Goal: Information Seeking & Learning: Learn about a topic

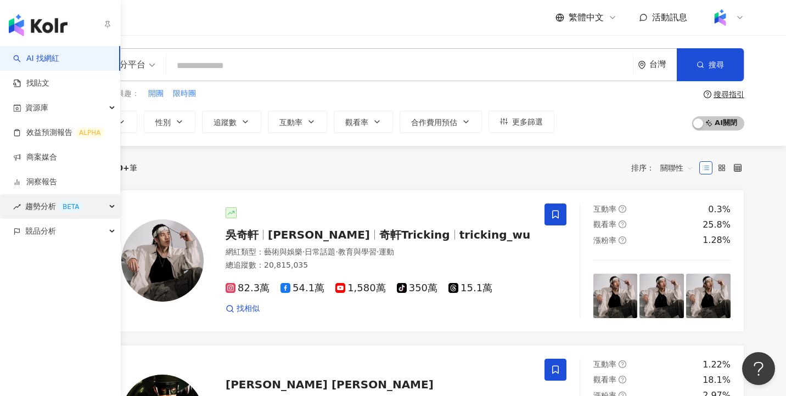
click at [51, 208] on span "趨勢分析 BETA" at bounding box center [54, 206] width 58 height 25
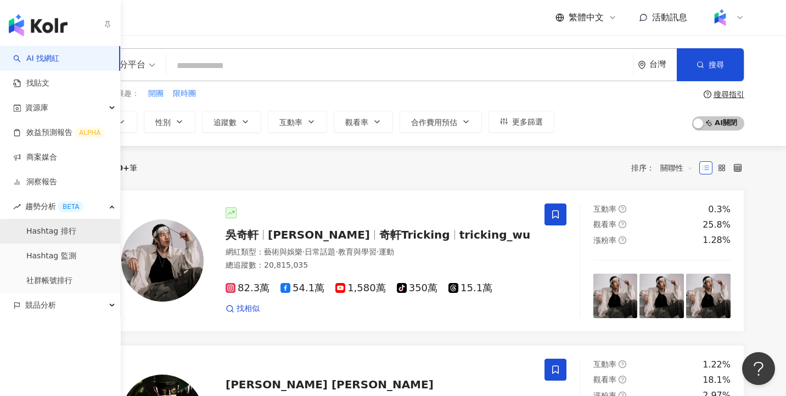
click at [75, 229] on link "Hashtag 排行" at bounding box center [51, 231] width 50 height 11
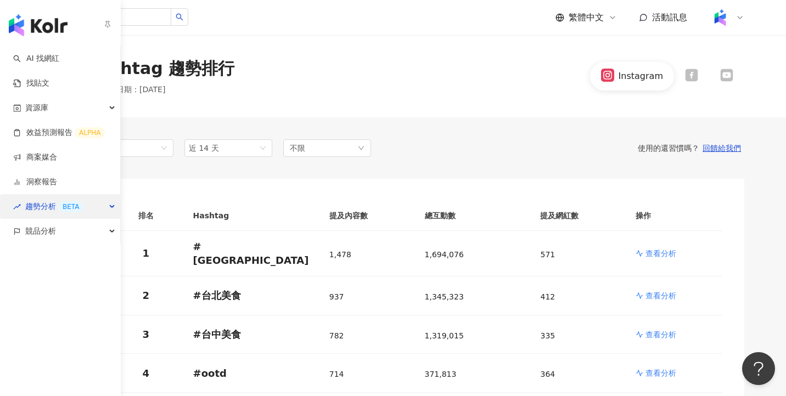
click at [102, 208] on div "趨勢分析 BETA" at bounding box center [60, 206] width 120 height 25
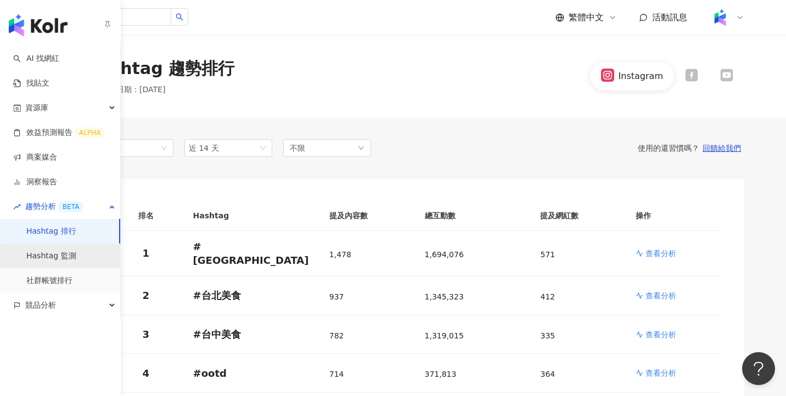
click at [76, 258] on link "Hashtag 監測" at bounding box center [51, 256] width 50 height 11
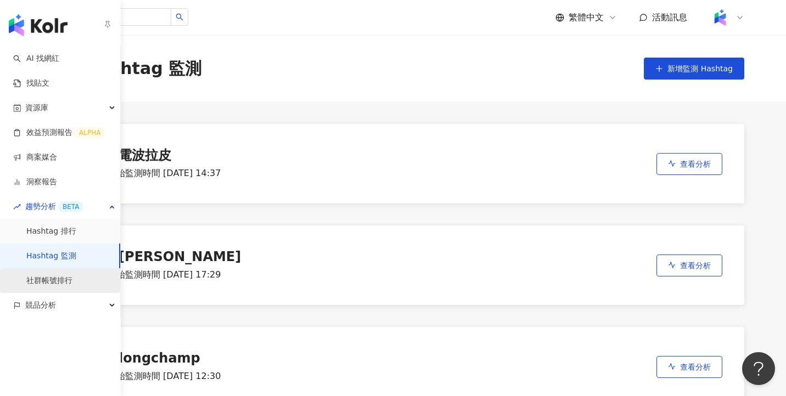
click at [64, 283] on link "社群帳號排行" at bounding box center [49, 281] width 46 height 11
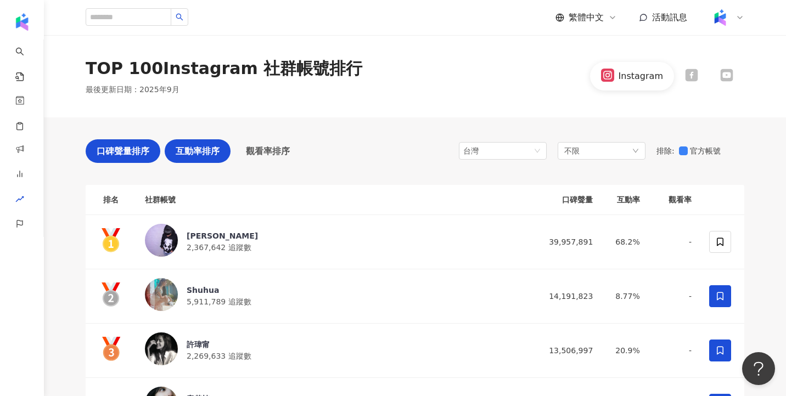
click at [198, 150] on span "互動率排序" at bounding box center [198, 151] width 44 height 14
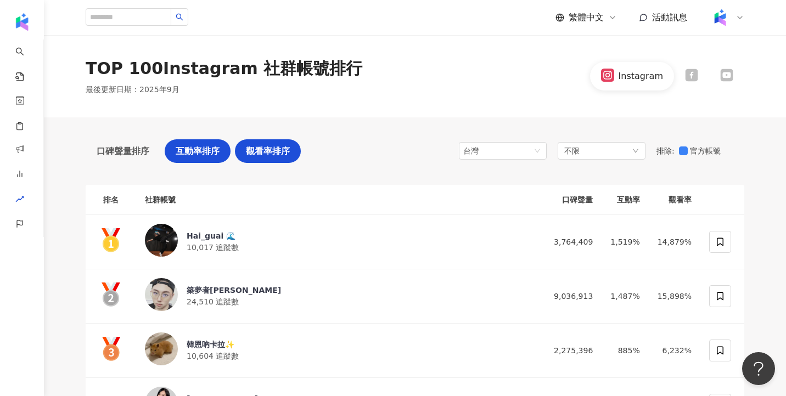
click at [288, 157] on span "觀看率排序" at bounding box center [268, 151] width 44 height 14
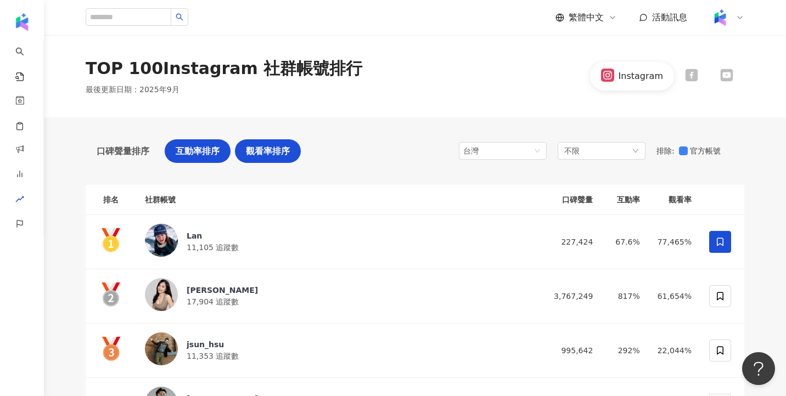
click at [205, 148] on span "互動率排序" at bounding box center [198, 151] width 44 height 14
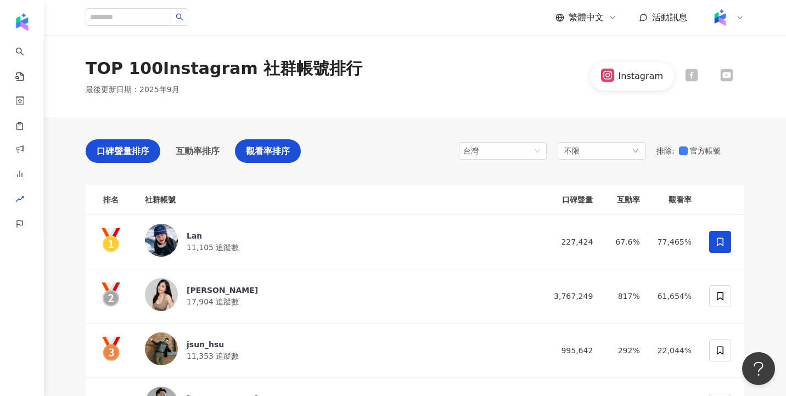
click at [134, 152] on span "口碑聲量排序" at bounding box center [123, 151] width 53 height 14
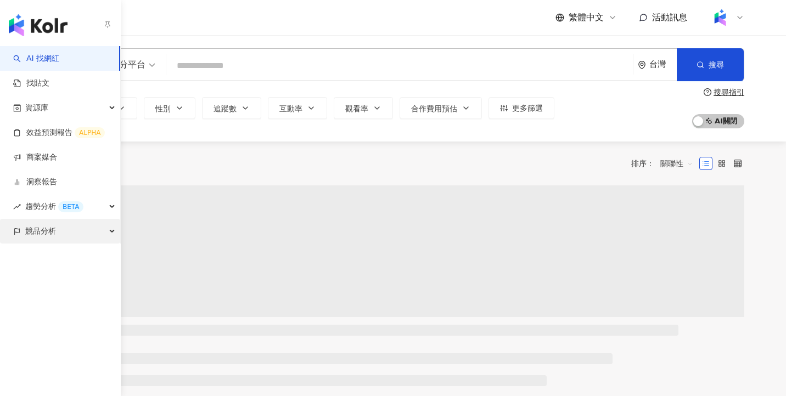
click at [63, 230] on div "競品分析" at bounding box center [60, 231] width 120 height 25
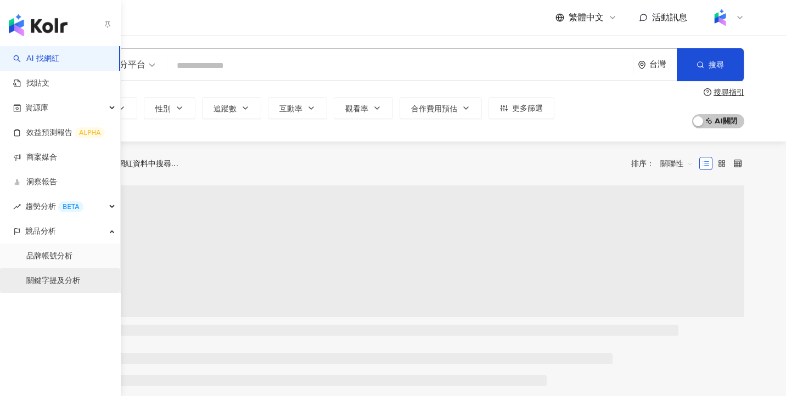
click at [71, 276] on link "關鍵字提及分析" at bounding box center [53, 281] width 54 height 11
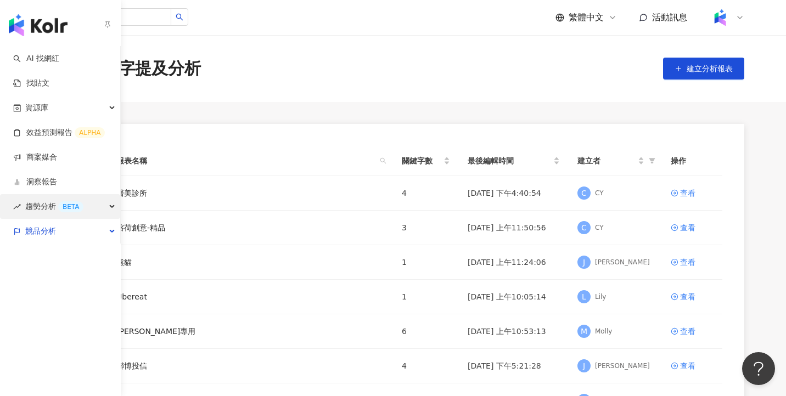
click at [62, 199] on span "趨勢分析 BETA" at bounding box center [54, 206] width 58 height 25
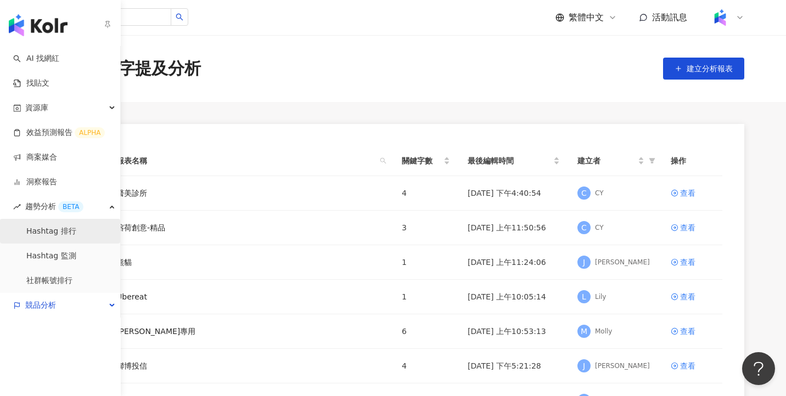
click at [74, 236] on link "Hashtag 排行" at bounding box center [51, 231] width 50 height 11
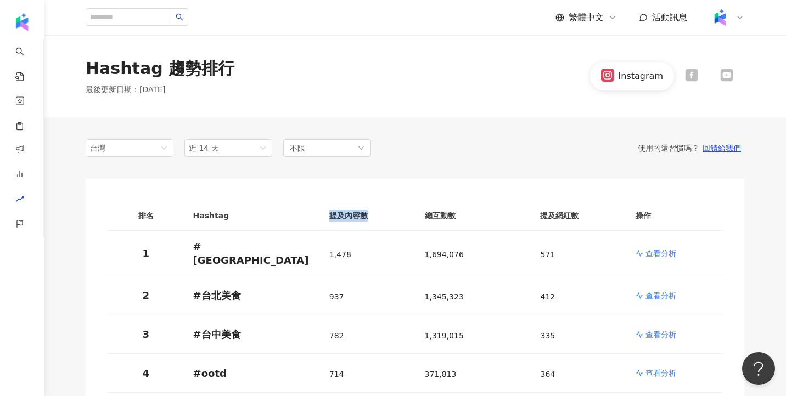
drag, startPoint x: 367, startPoint y: 211, endPoint x: 329, endPoint y: 211, distance: 38.4
click at [329, 211] on th "提及內容數" at bounding box center [369, 216] width 96 height 30
click at [456, 216] on th "總互動數" at bounding box center [474, 216] width 116 height 30
drag, startPoint x: 425, startPoint y: 252, endPoint x: 458, endPoint y: 253, distance: 33.5
click at [458, 253] on span "1,694,076" at bounding box center [444, 254] width 39 height 9
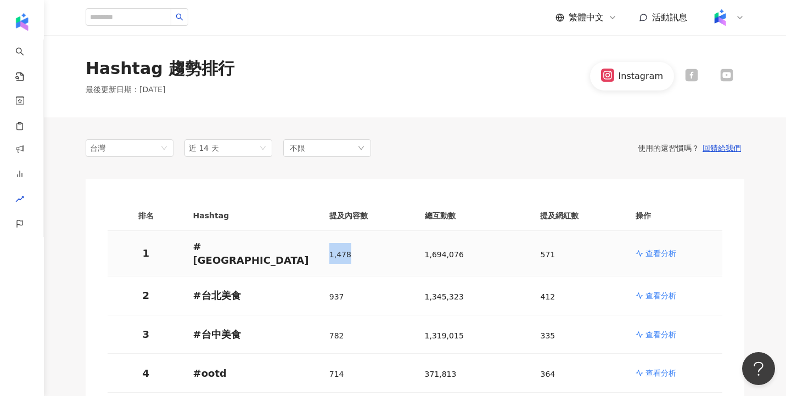
drag, startPoint x: 348, startPoint y: 253, endPoint x: 324, endPoint y: 254, distance: 23.1
click at [324, 254] on td "1,478" at bounding box center [369, 254] width 96 height 46
drag, startPoint x: 460, startPoint y: 252, endPoint x: 424, endPoint y: 255, distance: 35.2
click at [425, 255] on div "1,694,076" at bounding box center [474, 253] width 98 height 21
click at [323, 256] on td "1,478" at bounding box center [369, 254] width 96 height 46
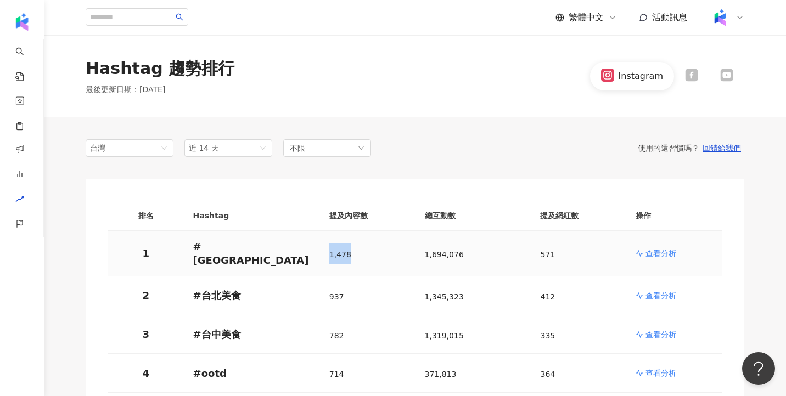
drag, startPoint x: 326, startPoint y: 253, endPoint x: 349, endPoint y: 253, distance: 23.1
click at [349, 253] on td "1,478" at bounding box center [369, 254] width 96 height 46
drag, startPoint x: 421, startPoint y: 254, endPoint x: 468, endPoint y: 254, distance: 47.8
click at [468, 254] on td "1,694,076" at bounding box center [474, 254] width 116 height 46
click at [539, 259] on td "571" at bounding box center [580, 254] width 96 height 46
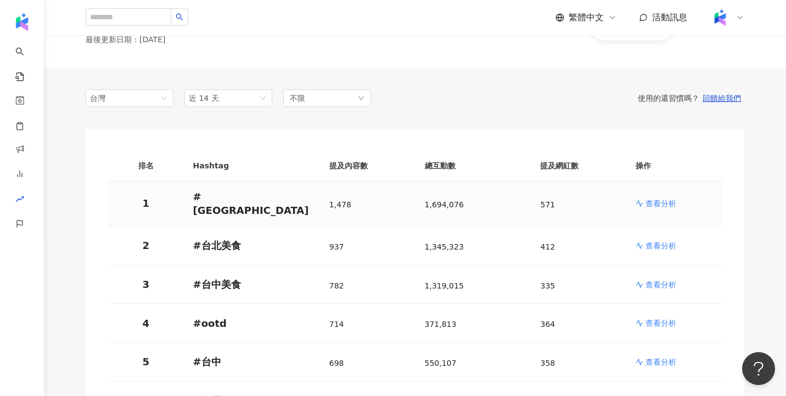
scroll to position [51, 0]
drag, startPoint x: 329, startPoint y: 163, endPoint x: 588, endPoint y: 165, distance: 259.1
click at [588, 165] on tr "排名 Hashtag 提及內容數 總互動數 提及網紅數 操作" at bounding box center [415, 165] width 615 height 30
click at [497, 164] on th "總互動數" at bounding box center [474, 165] width 116 height 30
click at [522, 162] on th "總互動數" at bounding box center [474, 165] width 116 height 30
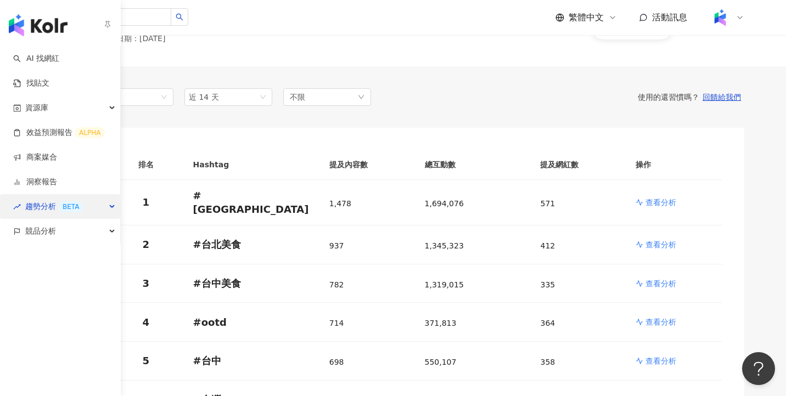
click at [89, 210] on div "趨勢分析 BETA" at bounding box center [60, 206] width 120 height 25
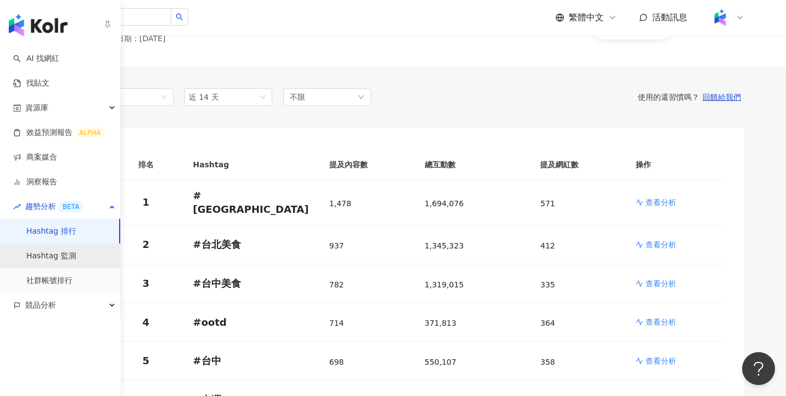
click at [76, 261] on link "Hashtag 監測" at bounding box center [51, 256] width 50 height 11
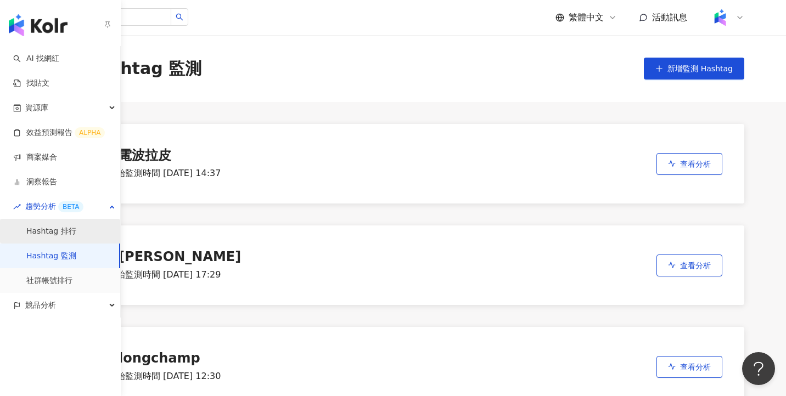
click at [76, 229] on link "Hashtag 排行" at bounding box center [51, 231] width 50 height 11
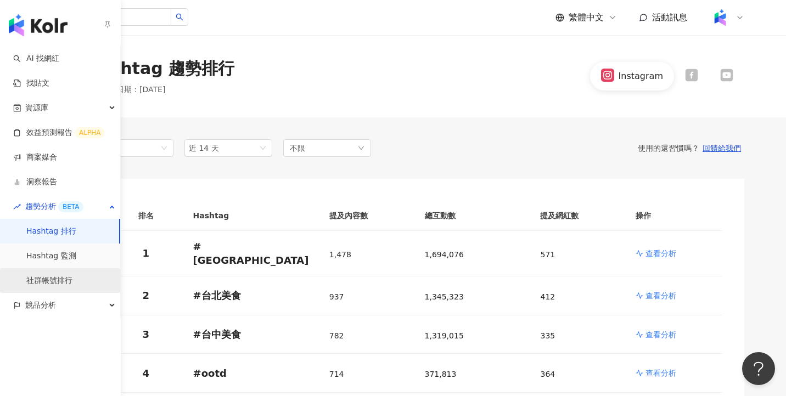
click at [72, 283] on link "社群帳號排行" at bounding box center [49, 281] width 46 height 11
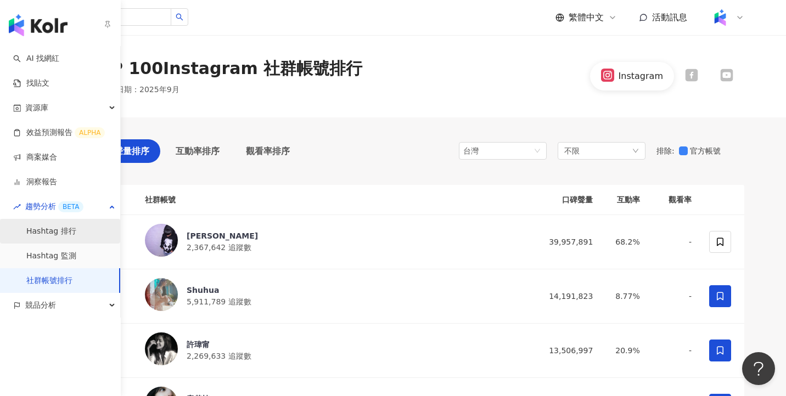
click at [74, 228] on link "Hashtag 排行" at bounding box center [51, 231] width 50 height 11
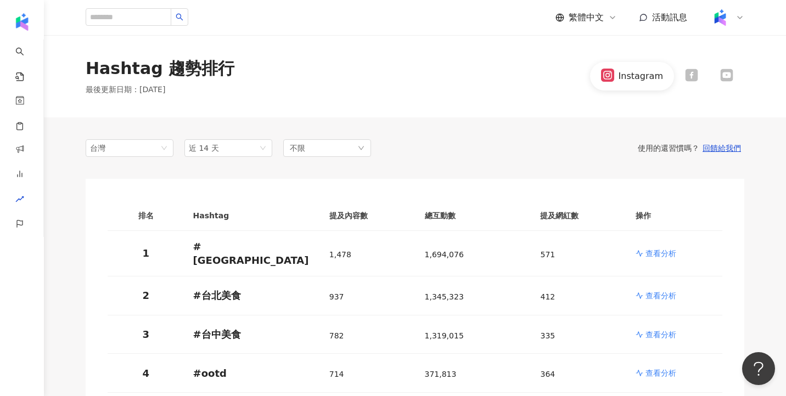
click at [454, 149] on div "使用的還習慣嗎？ 回饋給我們" at bounding box center [557, 148] width 373 height 10
drag, startPoint x: 193, startPoint y: 213, endPoint x: 234, endPoint y: 213, distance: 41.2
click at [234, 214] on th "Hashtag" at bounding box center [252, 215] width 136 height 30
copy th "Hashtag"
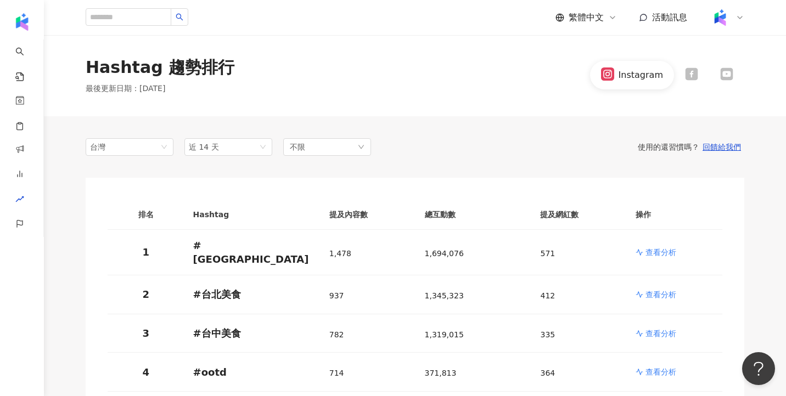
click at [446, 150] on div "使用的還習慣嗎？ 回饋給我們" at bounding box center [557, 147] width 373 height 10
